Goal: Understand process/instructions

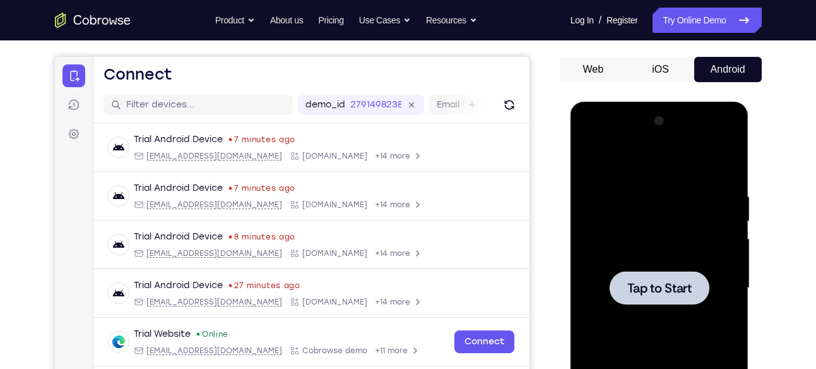
click at [670, 135] on div at bounding box center [659, 288] width 159 height 354
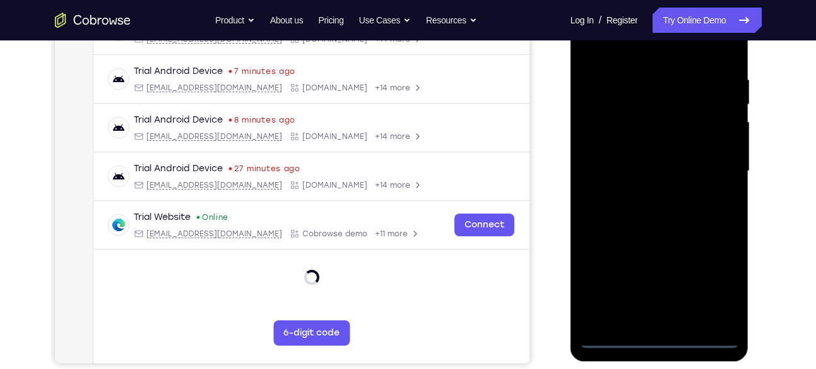
scroll to position [225, 0]
click at [660, 340] on div at bounding box center [659, 171] width 159 height 354
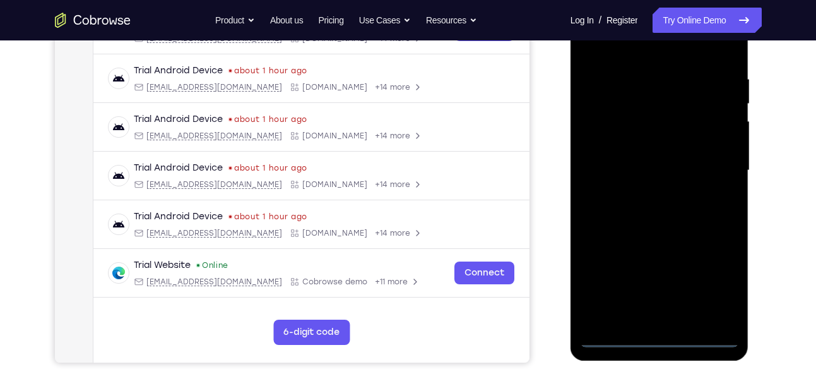
click at [720, 273] on div at bounding box center [659, 171] width 159 height 354
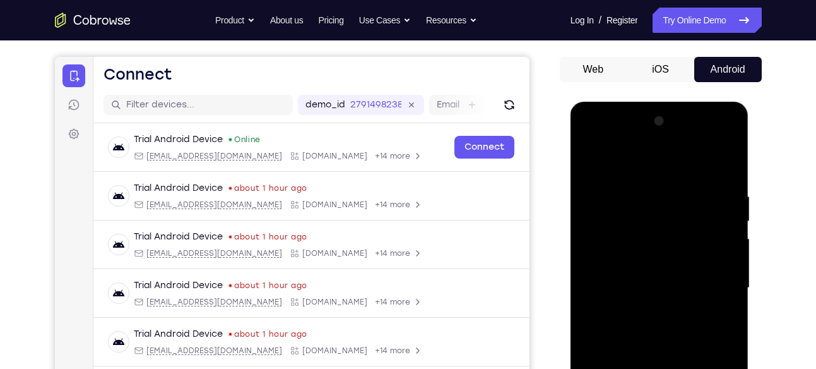
scroll to position [107, 0]
click at [588, 138] on div at bounding box center [659, 289] width 159 height 354
click at [710, 279] on div at bounding box center [659, 289] width 159 height 354
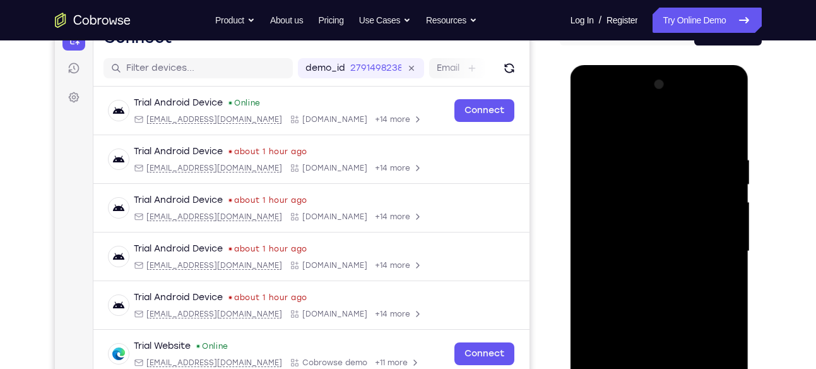
scroll to position [145, 0]
click at [648, 271] on div at bounding box center [659, 251] width 159 height 354
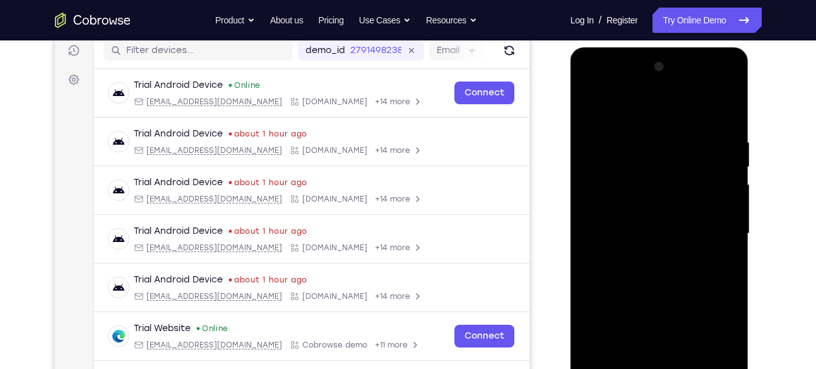
click at [671, 220] on div at bounding box center [659, 234] width 159 height 354
click at [620, 212] on div at bounding box center [659, 234] width 159 height 354
click at [626, 227] on div at bounding box center [659, 234] width 159 height 354
click at [618, 162] on div at bounding box center [659, 234] width 159 height 354
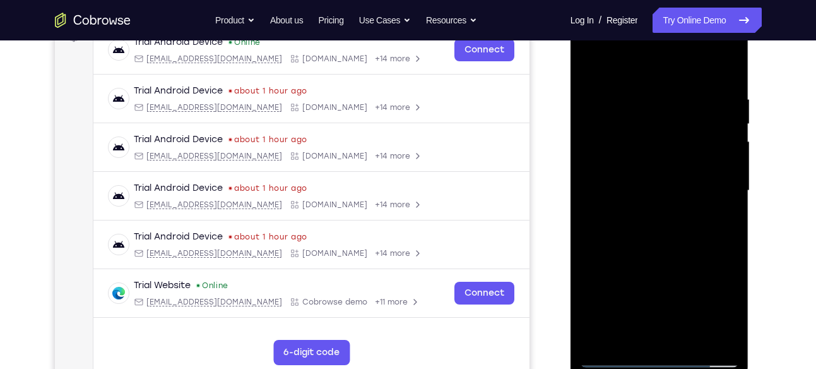
scroll to position [211, 0]
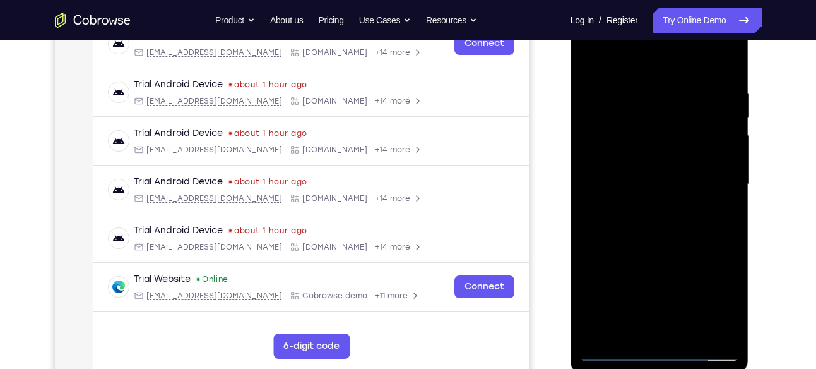
click at [726, 80] on div at bounding box center [659, 185] width 159 height 354
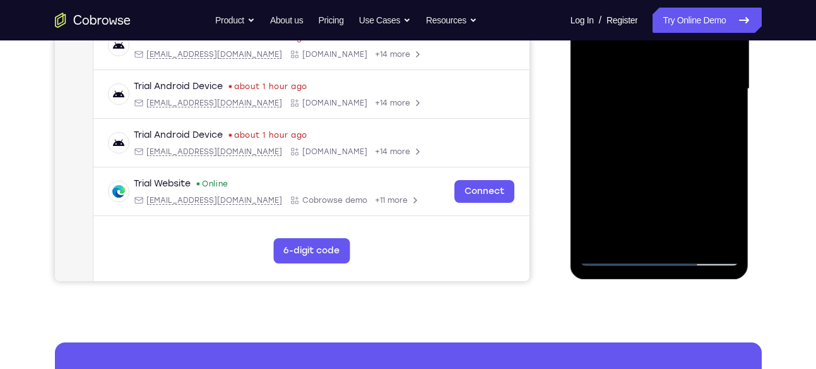
scroll to position [318, 0]
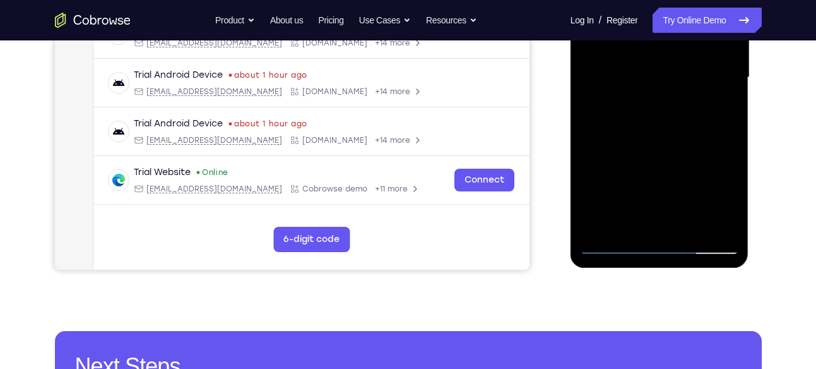
click at [690, 224] on div at bounding box center [659, 78] width 159 height 354
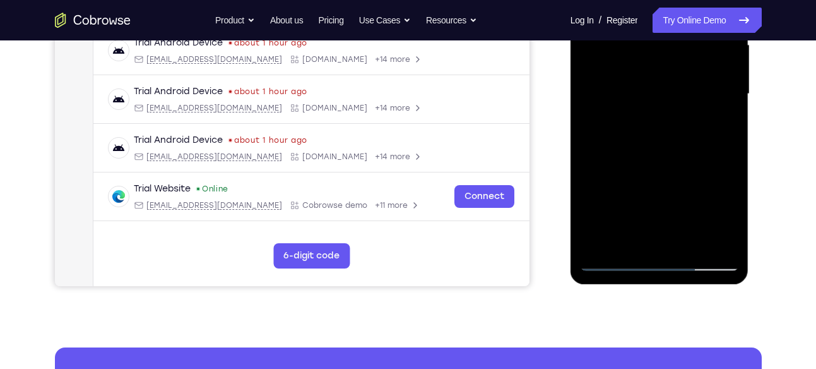
scroll to position [300, 0]
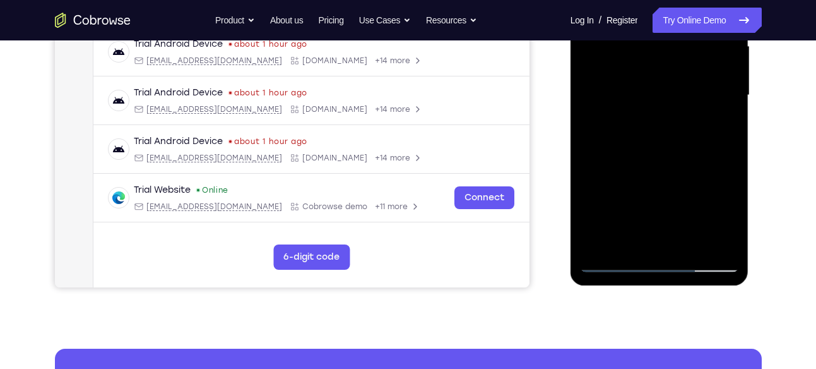
click at [654, 159] on div at bounding box center [659, 96] width 159 height 354
click at [642, 83] on div at bounding box center [659, 96] width 159 height 354
click at [718, 131] on div at bounding box center [659, 96] width 159 height 354
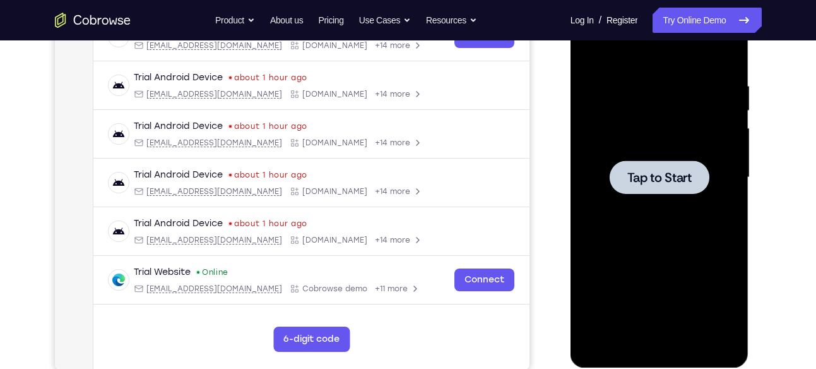
scroll to position [217, 0]
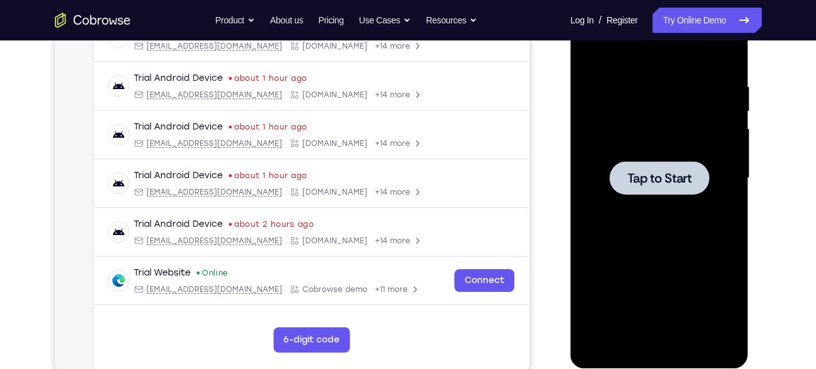
click at [624, 134] on div at bounding box center [659, 178] width 159 height 354
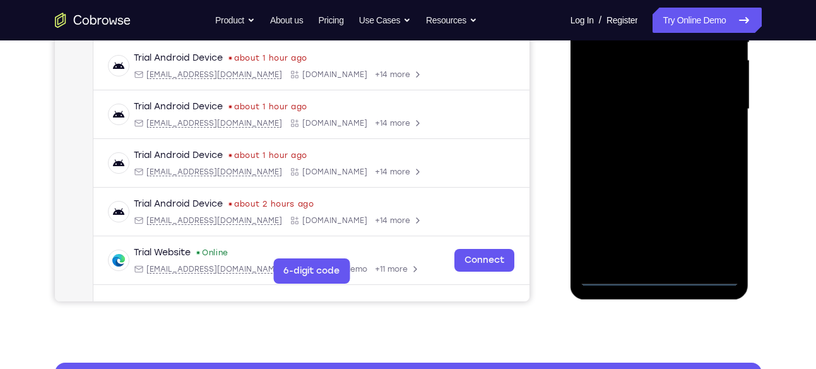
scroll to position [287, 0]
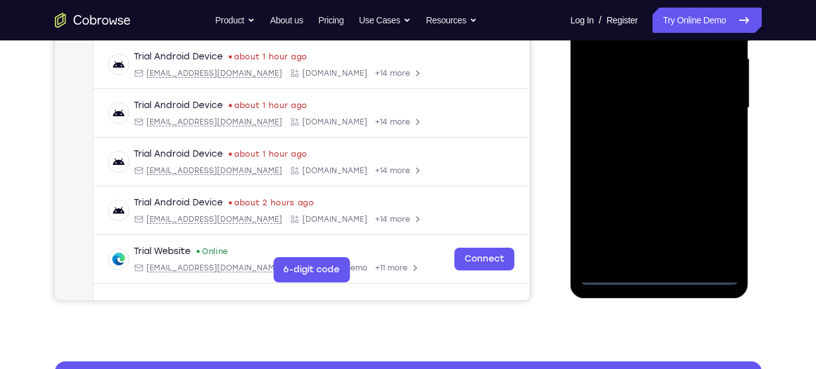
click at [659, 275] on div at bounding box center [659, 108] width 159 height 354
click at [660, 278] on div at bounding box center [659, 108] width 159 height 354
click at [659, 273] on div at bounding box center [659, 108] width 159 height 354
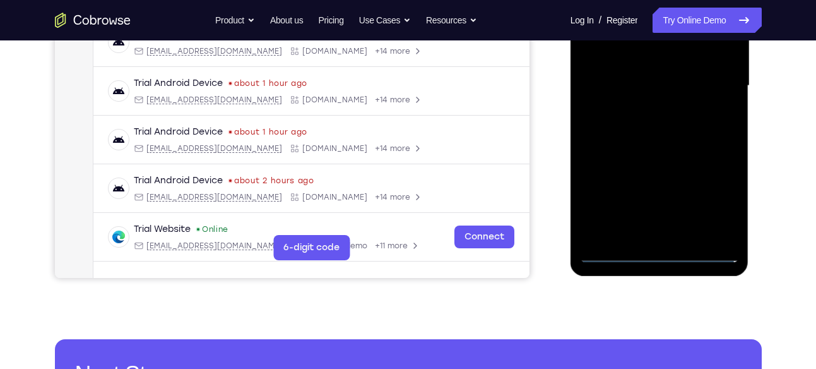
scroll to position [309, 0]
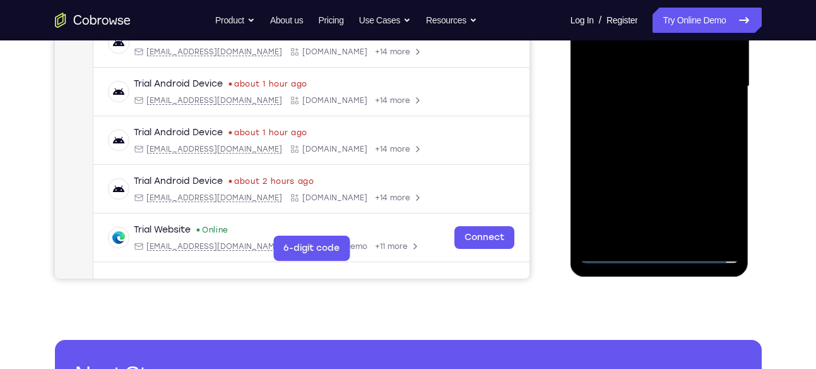
click at [709, 189] on div at bounding box center [659, 87] width 159 height 354
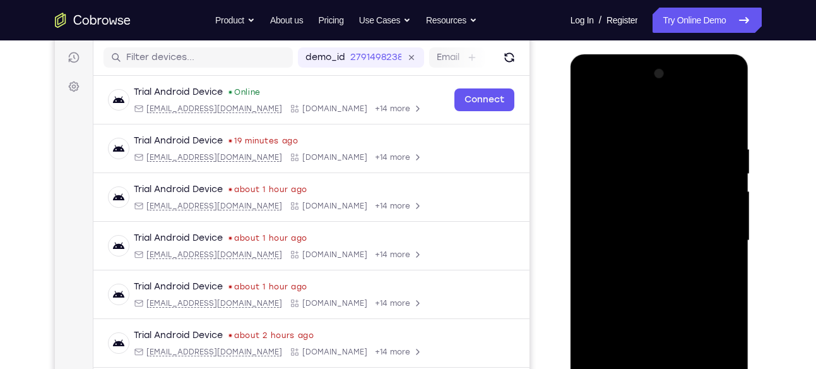
scroll to position [152, 0]
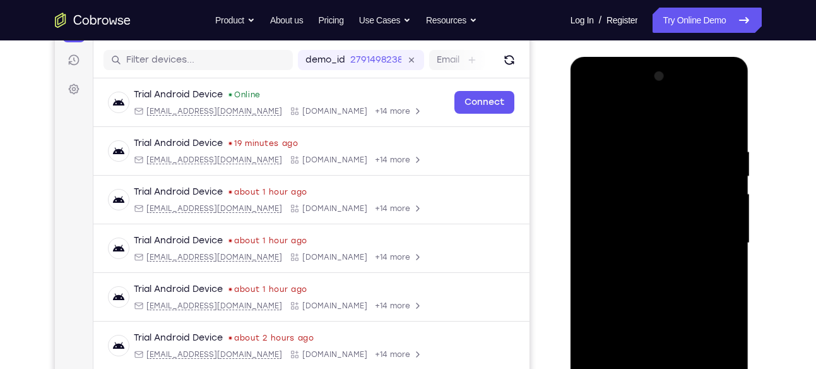
click at [589, 92] on div at bounding box center [659, 243] width 159 height 354
click at [707, 232] on div at bounding box center [659, 243] width 159 height 354
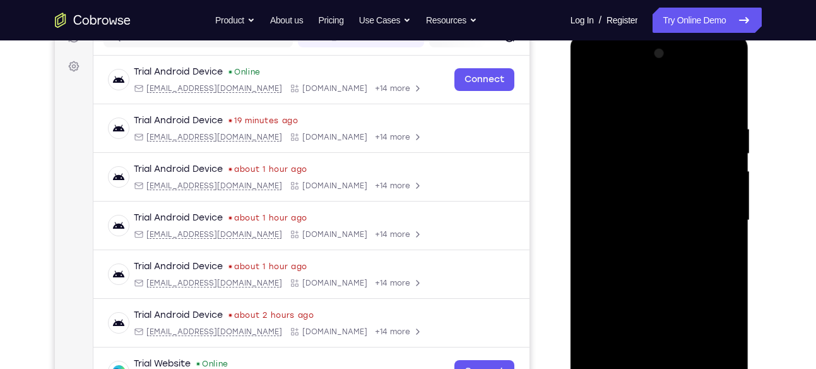
scroll to position [176, 0]
click at [646, 242] on div at bounding box center [659, 220] width 159 height 354
click at [644, 194] on div at bounding box center [659, 220] width 159 height 354
click at [634, 210] on div at bounding box center [659, 220] width 159 height 354
drag, startPoint x: 718, startPoint y: 192, endPoint x: 715, endPoint y: 160, distance: 32.4
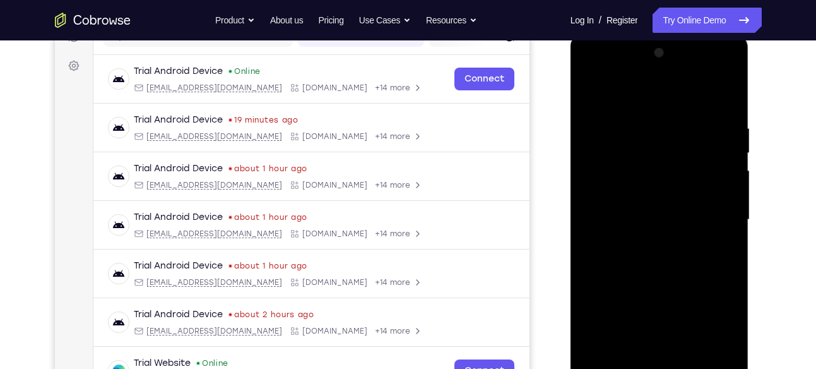
click at [715, 160] on div at bounding box center [659, 220] width 159 height 354
click at [652, 213] on div at bounding box center [659, 220] width 159 height 354
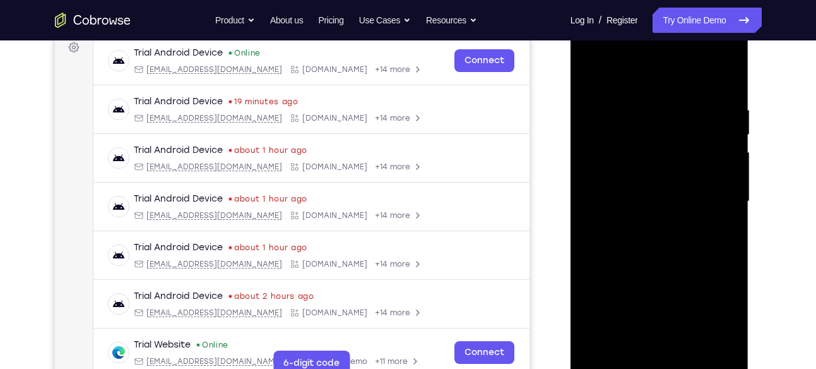
click at [657, 168] on div at bounding box center [659, 202] width 159 height 354
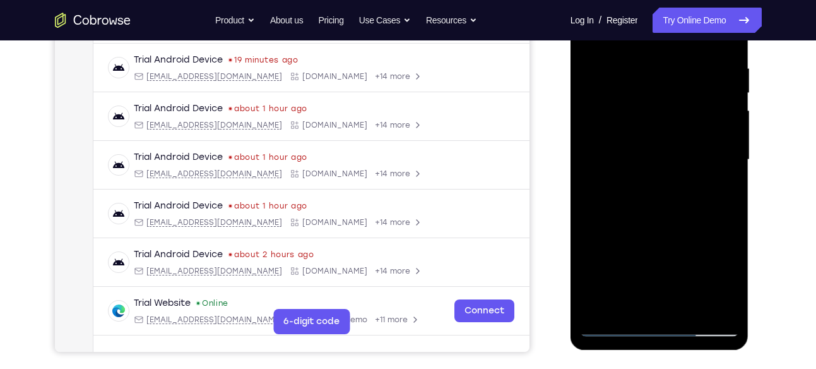
scroll to position [234, 0]
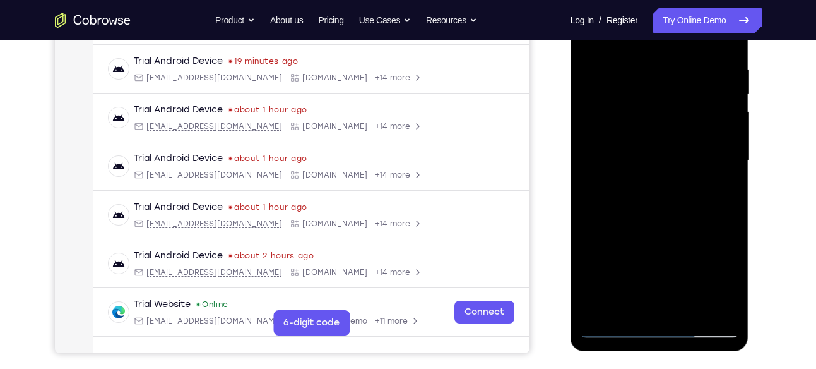
drag, startPoint x: 691, startPoint y: 225, endPoint x: 689, endPoint y: 126, distance: 98.5
click at [689, 126] on div at bounding box center [659, 161] width 159 height 354
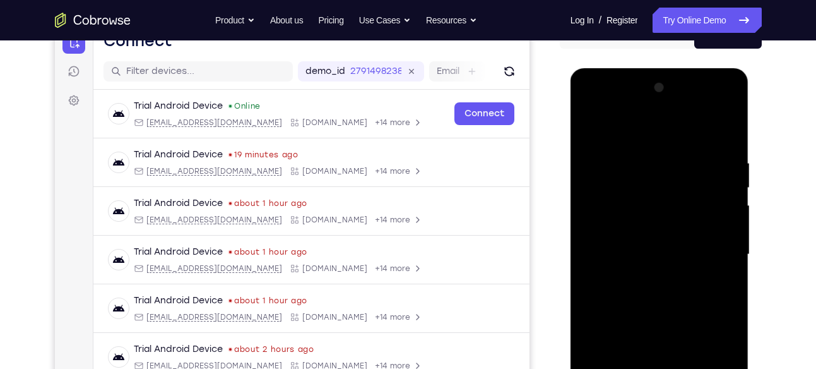
scroll to position [140, 0]
drag, startPoint x: 683, startPoint y: 165, endPoint x: 676, endPoint y: 241, distance: 76.1
click at [676, 241] on div at bounding box center [659, 255] width 159 height 354
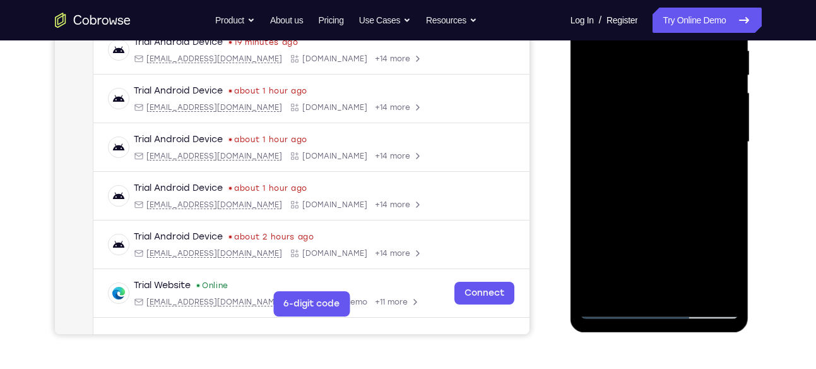
scroll to position [256, 0]
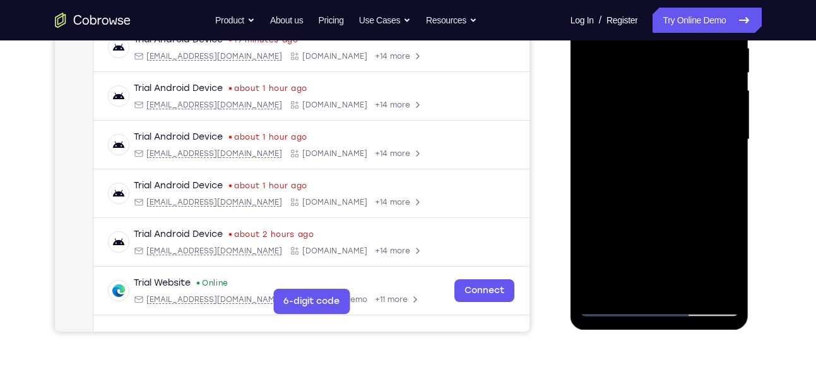
drag, startPoint x: 679, startPoint y: 105, endPoint x: 662, endPoint y: 204, distance: 100.7
click at [662, 204] on div at bounding box center [659, 140] width 159 height 354
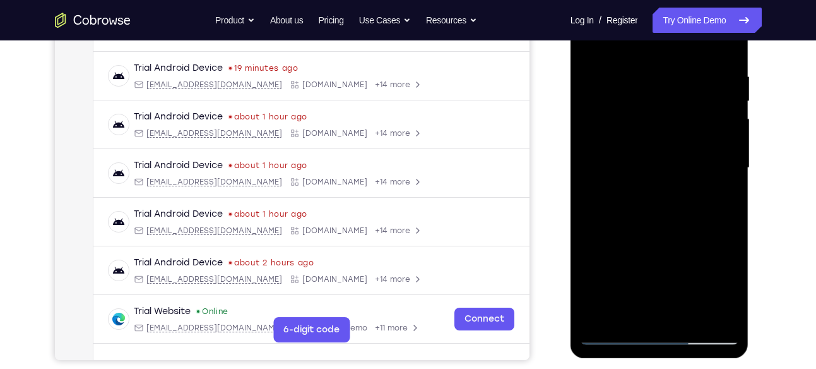
scroll to position [227, 0]
click at [642, 64] on div at bounding box center [659, 169] width 159 height 354
click at [727, 147] on div at bounding box center [659, 169] width 159 height 354
click at [716, 167] on div at bounding box center [659, 169] width 159 height 354
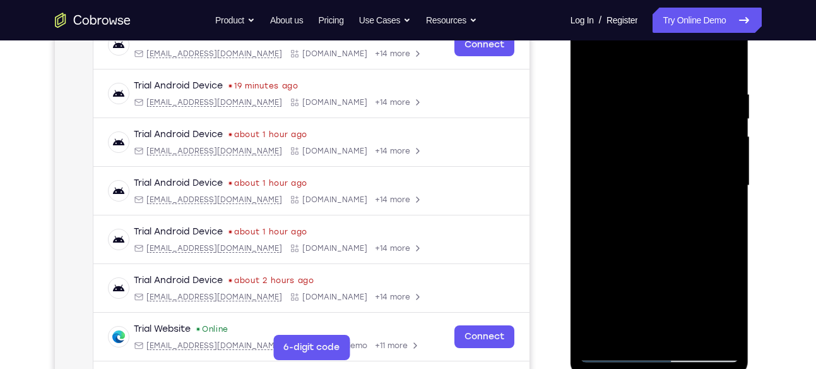
scroll to position [210, 0]
click at [716, 146] on div at bounding box center [659, 185] width 159 height 354
click at [722, 157] on div at bounding box center [659, 185] width 159 height 354
click at [716, 163] on div at bounding box center [659, 185] width 159 height 354
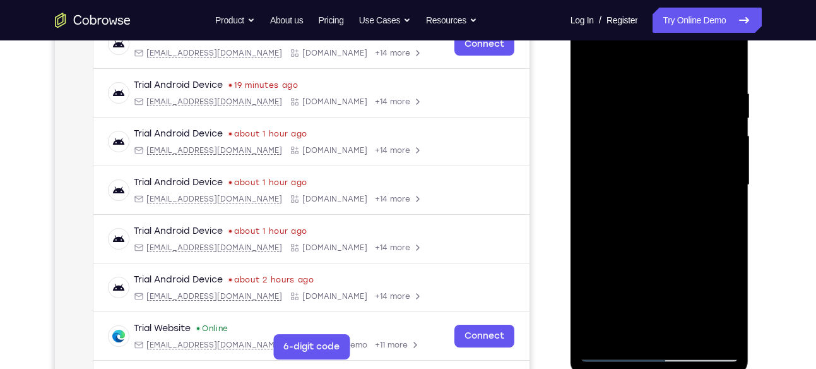
click at [716, 163] on div at bounding box center [659, 185] width 159 height 354
click at [717, 180] on div at bounding box center [659, 185] width 159 height 354
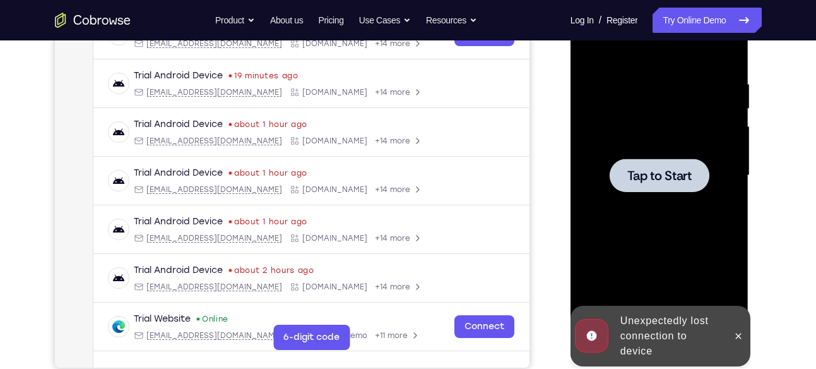
scroll to position [224, 0]
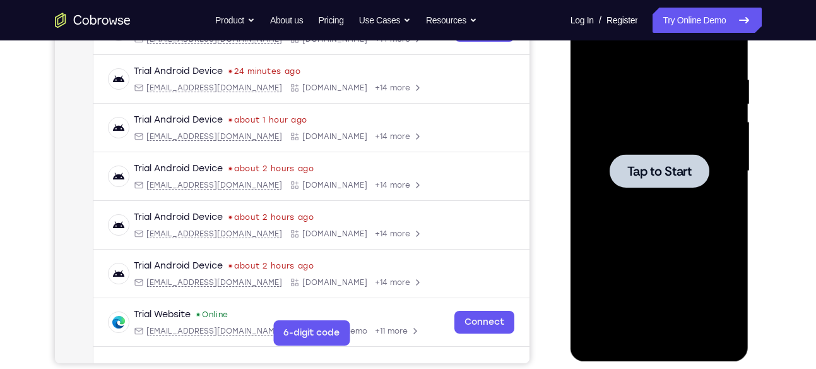
click at [656, 189] on div at bounding box center [659, 171] width 159 height 354
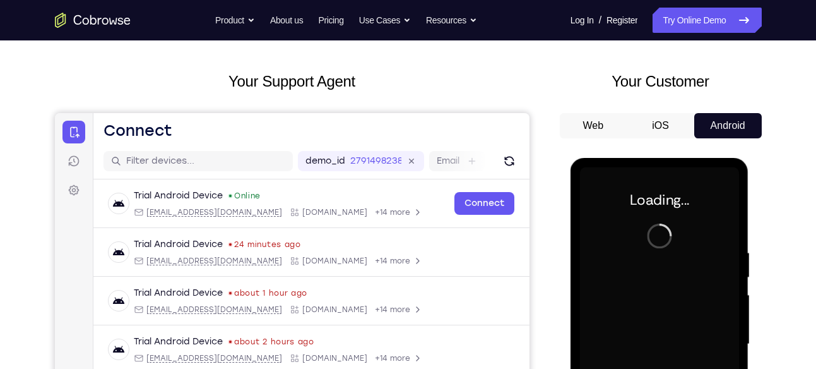
scroll to position [44, 0]
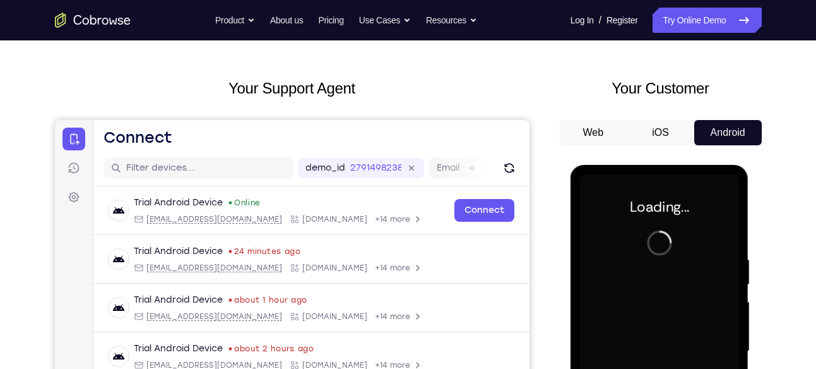
click at [719, 127] on button "Android" at bounding box center [729, 132] width 68 height 25
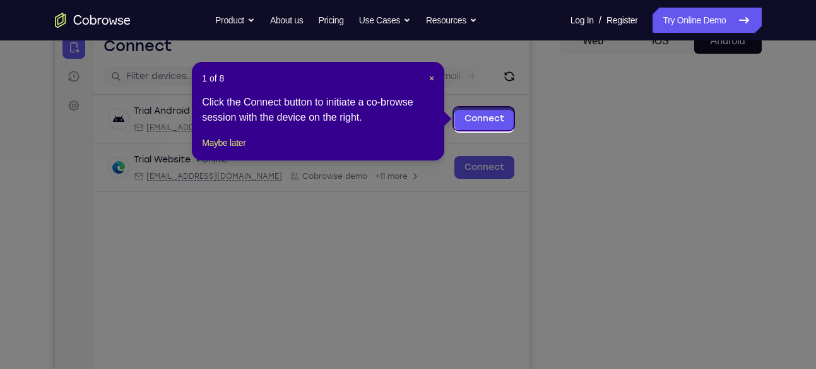
scroll to position [133, 0]
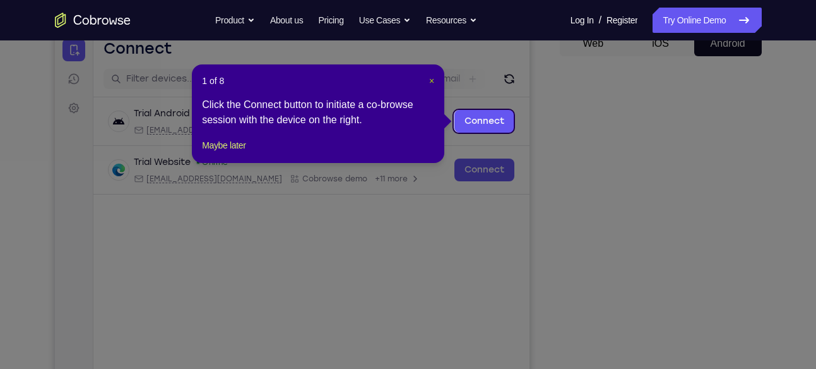
click at [431, 79] on span "×" at bounding box center [431, 81] width 5 height 10
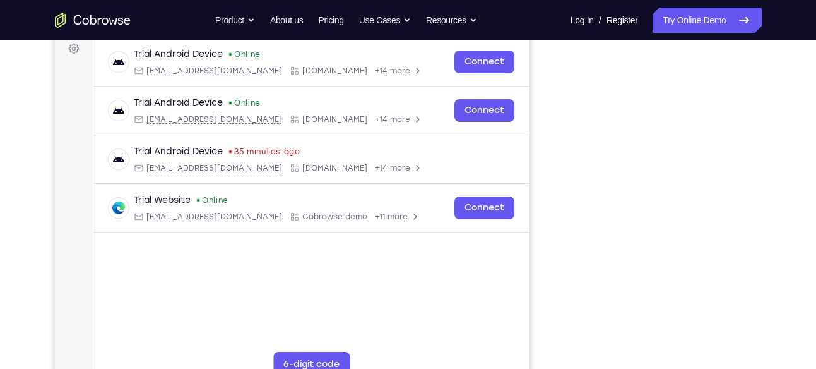
scroll to position [187, 0]
